Goal: Information Seeking & Learning: Learn about a topic

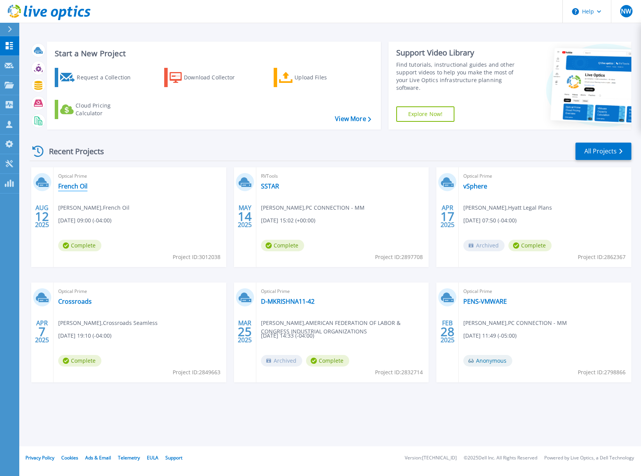
click at [76, 186] on link "French Oil" at bounding box center [72, 186] width 29 height 8
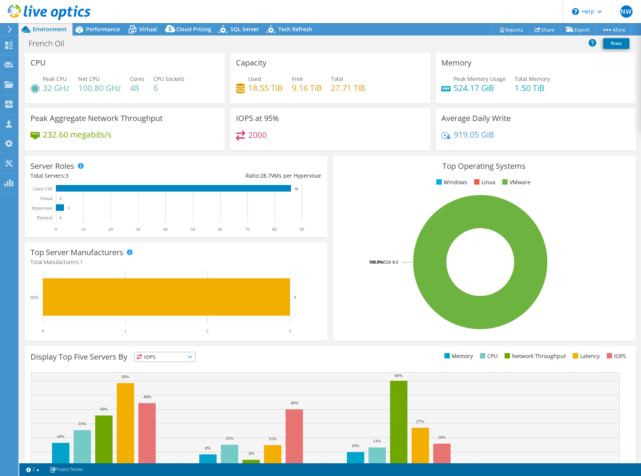
select select "USD"
click at [104, 26] on span "Performance" at bounding box center [103, 28] width 34 height 7
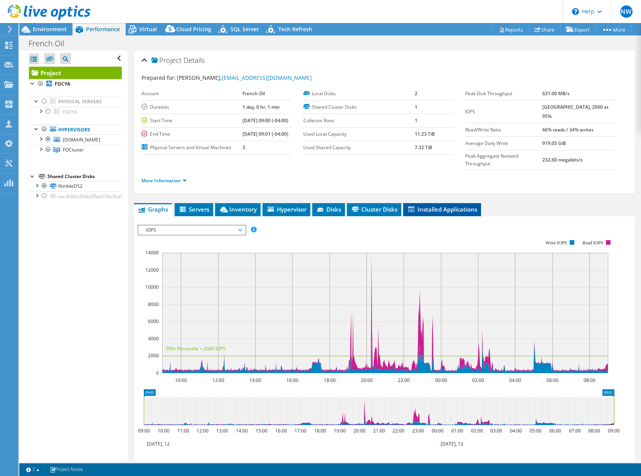
click at [434, 213] on span "Installed Applications" at bounding box center [442, 210] width 70 height 8
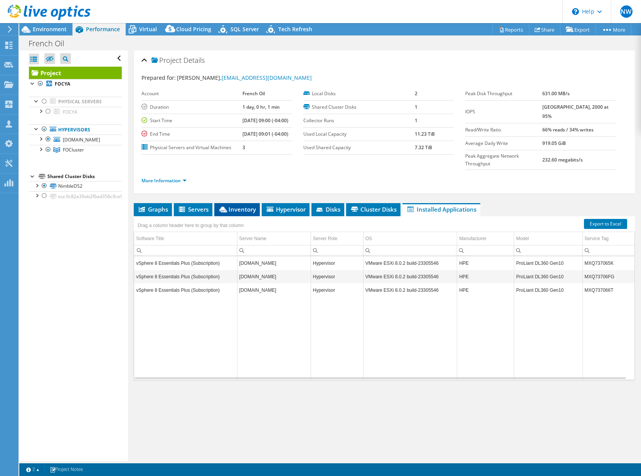
click at [240, 213] on span "Inventory" at bounding box center [237, 210] width 38 height 8
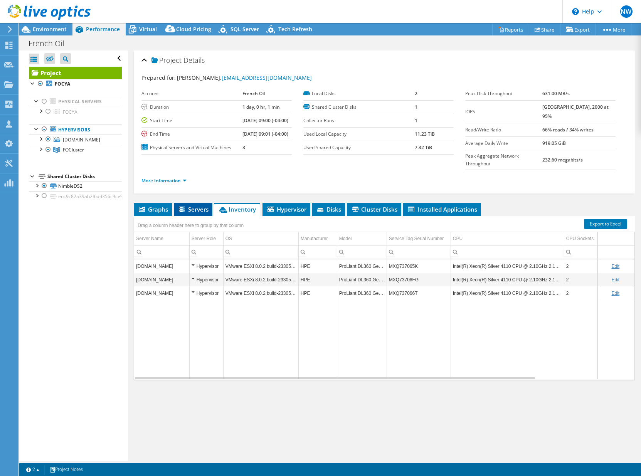
click at [199, 213] on span "Servers" at bounding box center [193, 210] width 31 height 8
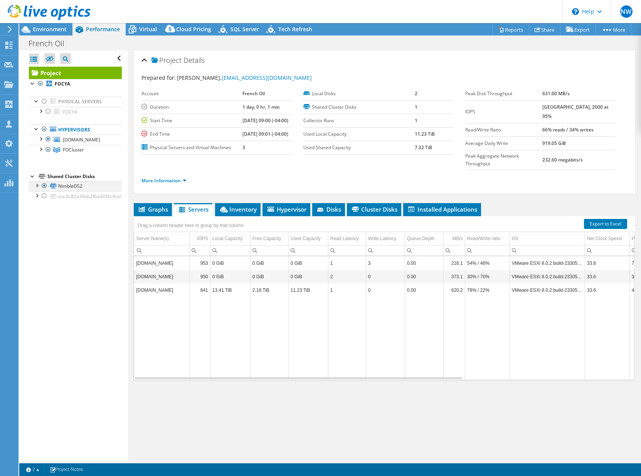
click at [36, 186] on div at bounding box center [37, 185] width 8 height 8
click at [72, 199] on link "NimbleDS2 | [DOMAIN_NAME]" at bounding box center [75, 199] width 93 height 17
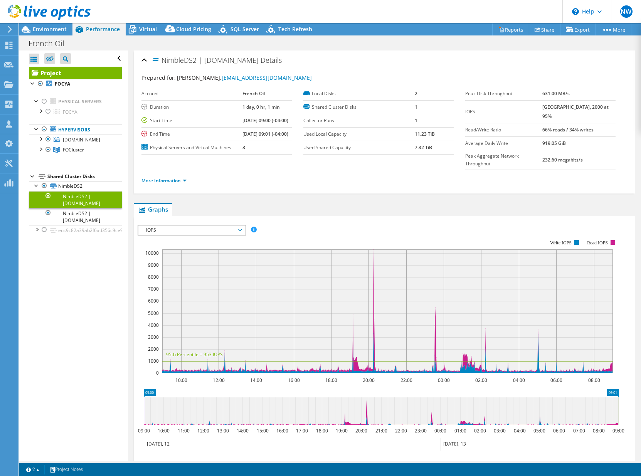
click at [241, 235] on span "IOPS" at bounding box center [191, 230] width 99 height 9
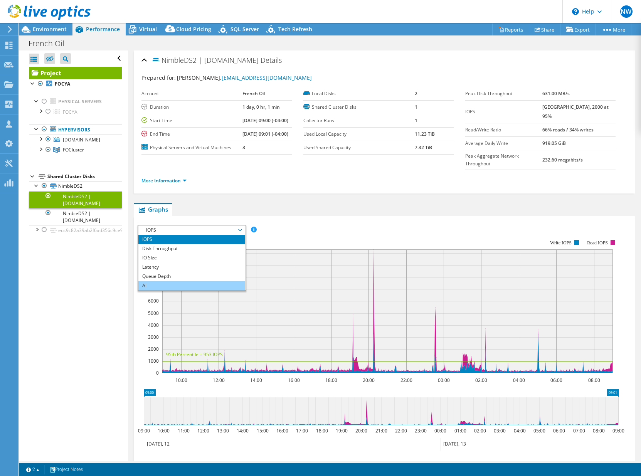
click at [152, 290] on li "All" at bounding box center [191, 285] width 107 height 9
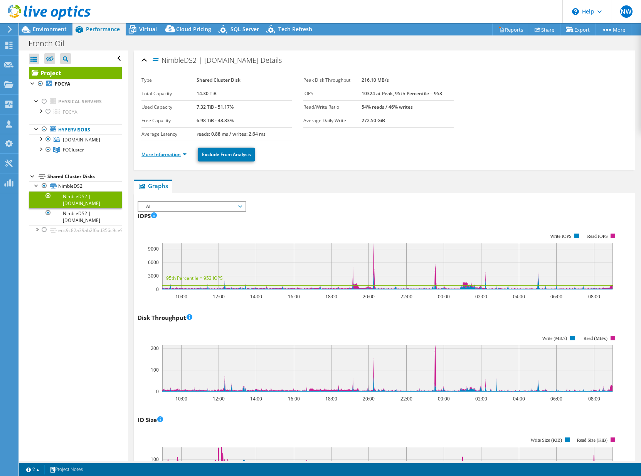
click at [180, 153] on link "More Information" at bounding box center [164, 154] width 45 height 7
